Goal: Communication & Community: Answer question/provide support

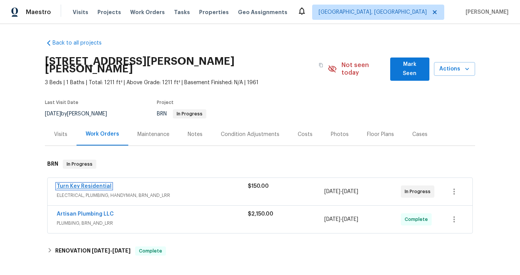
click at [102, 184] on link "Turn Key Residential" at bounding box center [84, 186] width 55 height 5
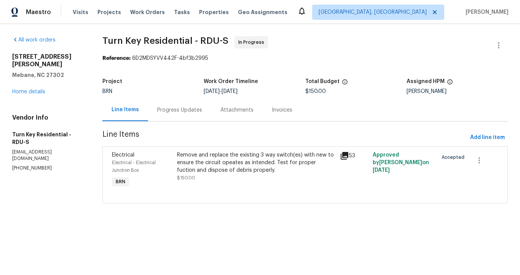
click at [202, 110] on div "Progress Updates" at bounding box center [179, 110] width 45 height 8
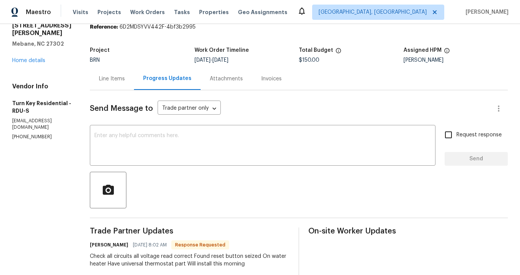
scroll to position [15, 0]
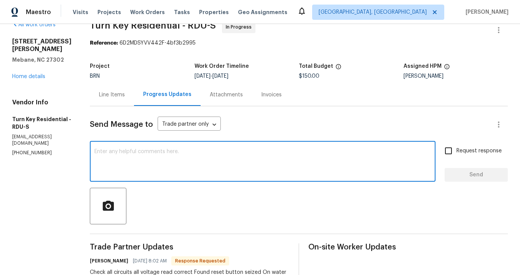
click at [225, 152] on textarea at bounding box center [262, 162] width 337 height 27
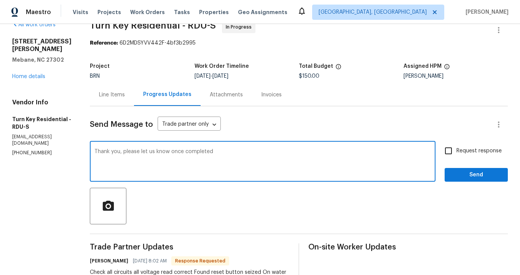
type textarea "Thank you, please let us know once completed"
click at [463, 179] on span "Send" at bounding box center [476, 175] width 51 height 10
